Goal: Task Accomplishment & Management: Manage account settings

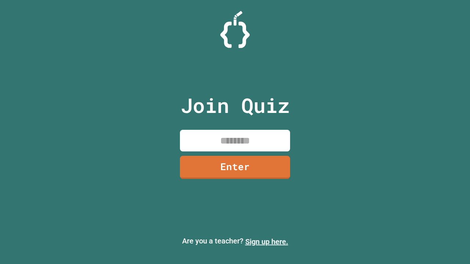
click at [266, 242] on link "Sign up here." at bounding box center [266, 241] width 43 height 9
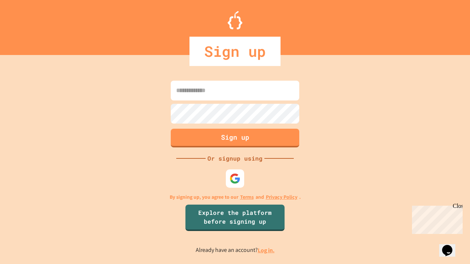
click at [266, 250] on link "Log in." at bounding box center [266, 251] width 17 height 8
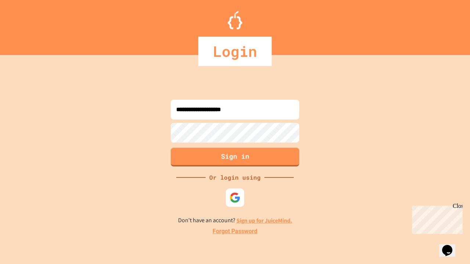
type input "**********"
